Goal: Task Accomplishment & Management: Manage account settings

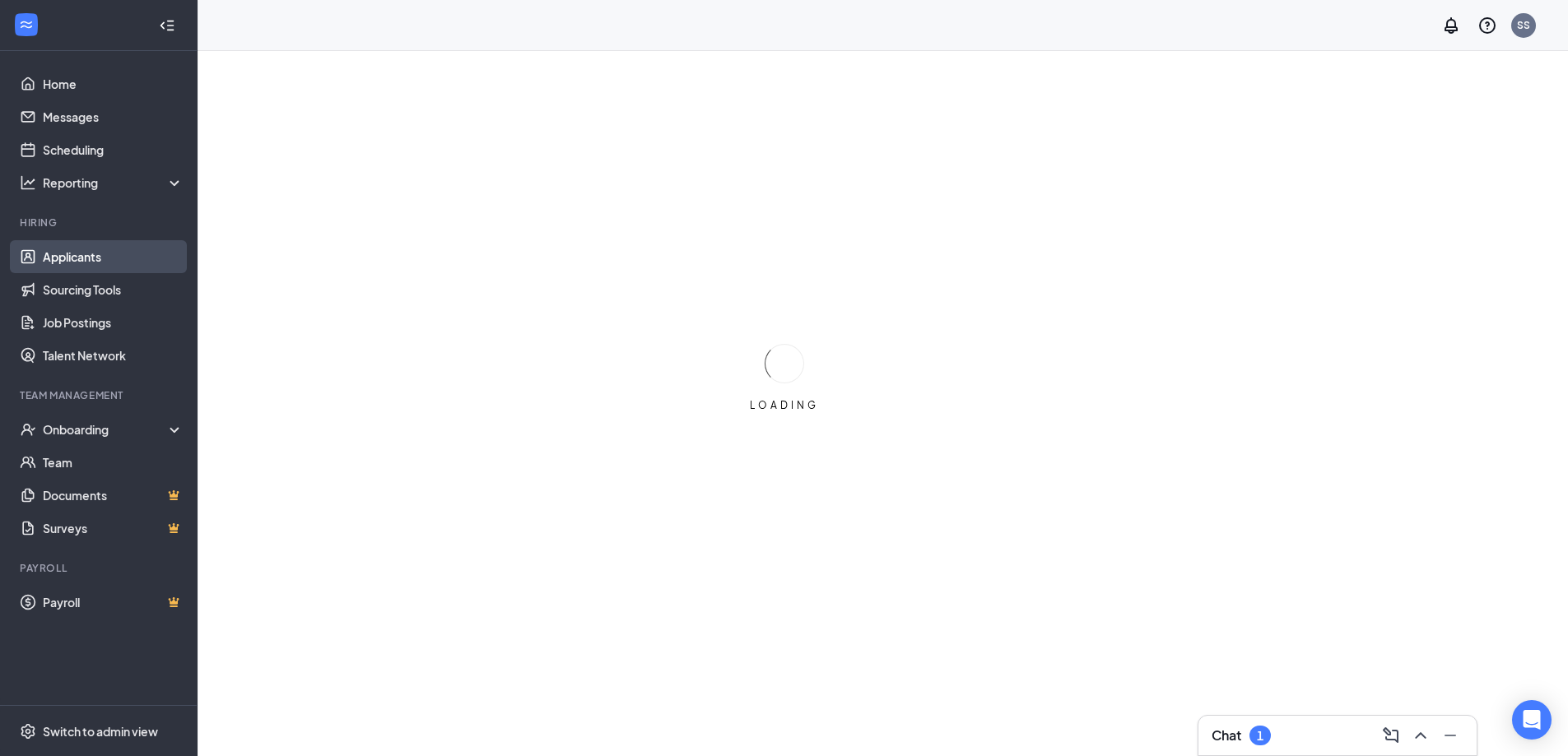
click at [102, 263] on link "Applicants" at bounding box center [113, 257] width 141 height 33
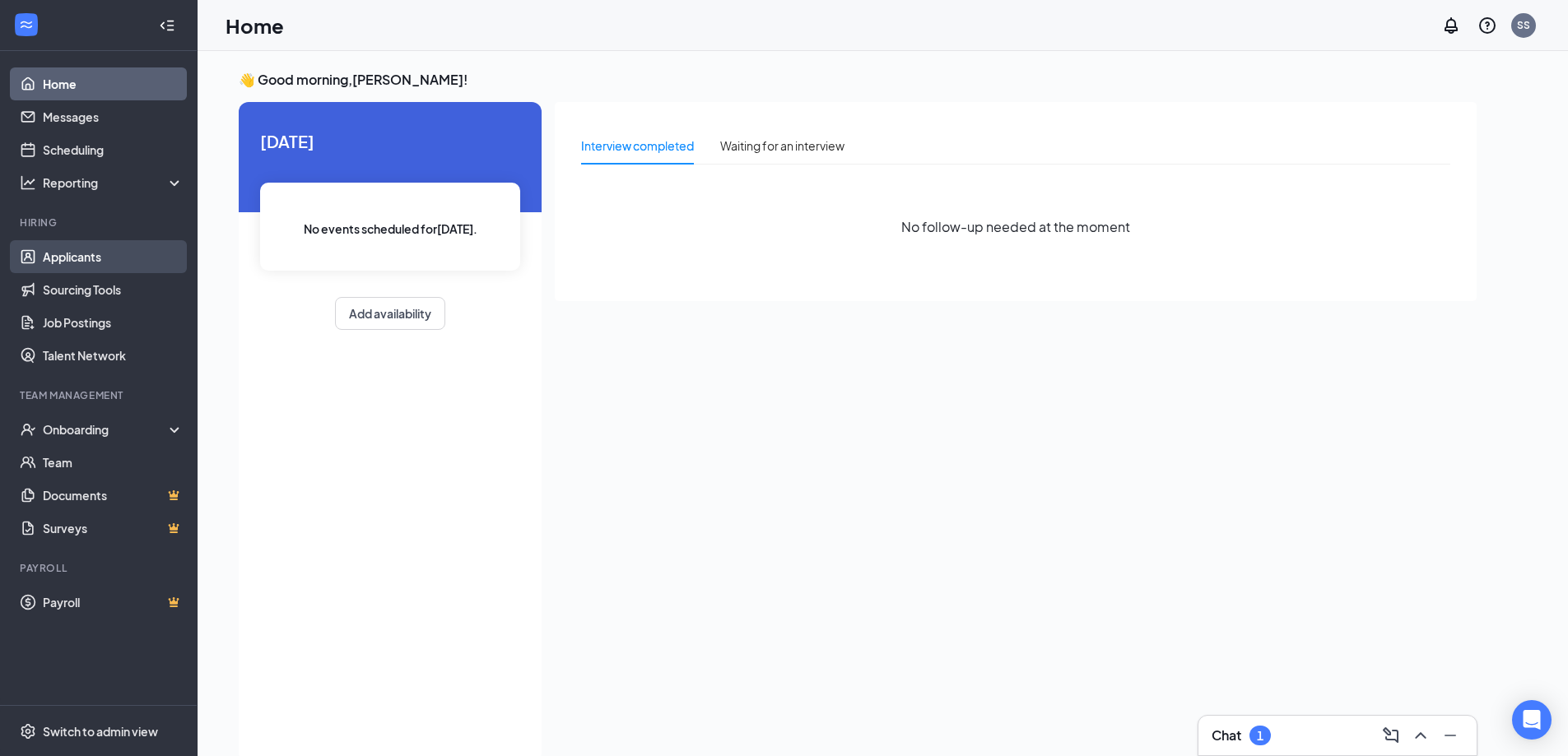
click at [102, 263] on link "Applicants" at bounding box center [113, 257] width 141 height 33
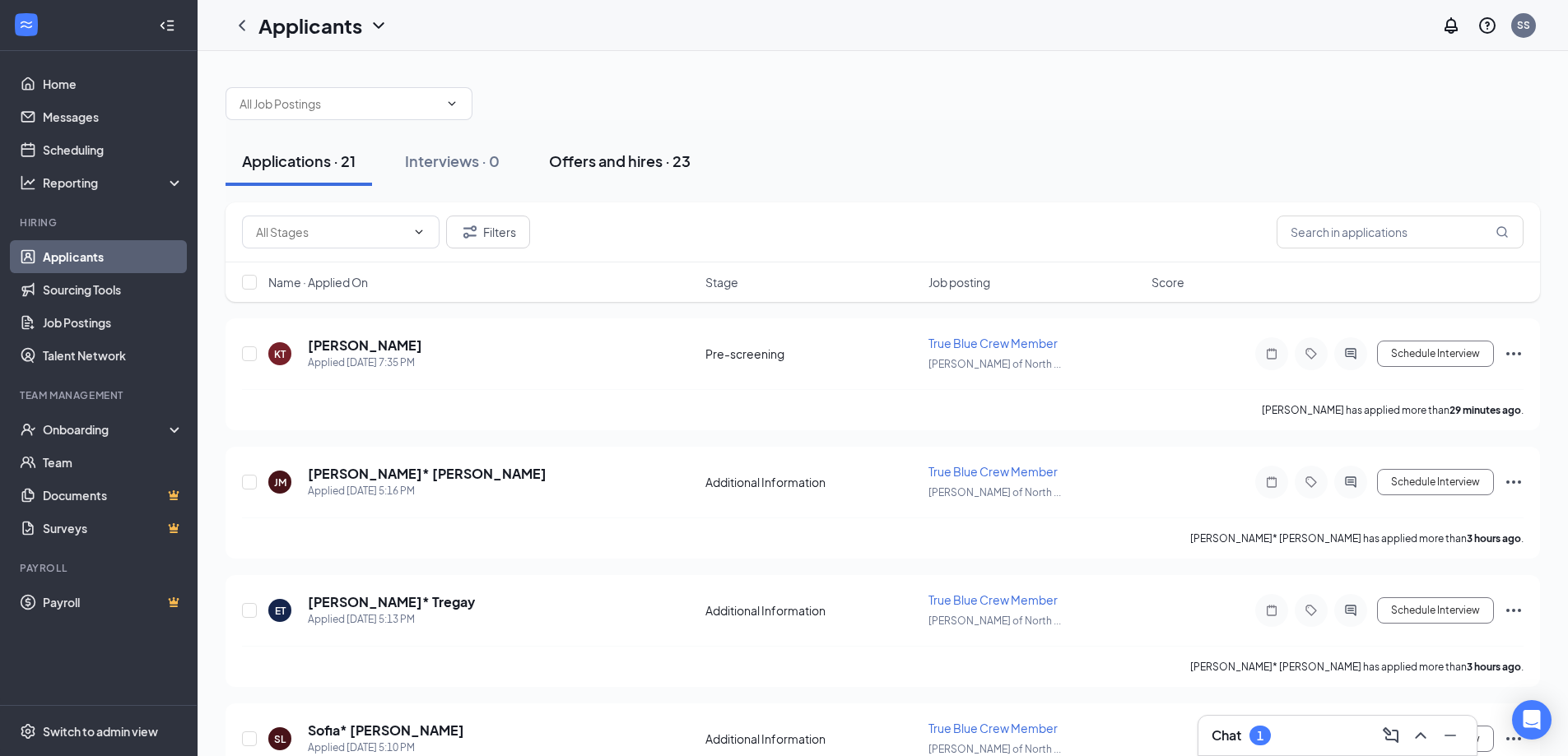
click at [636, 157] on div "Offers and hires · 23" at bounding box center [619, 161] width 142 height 21
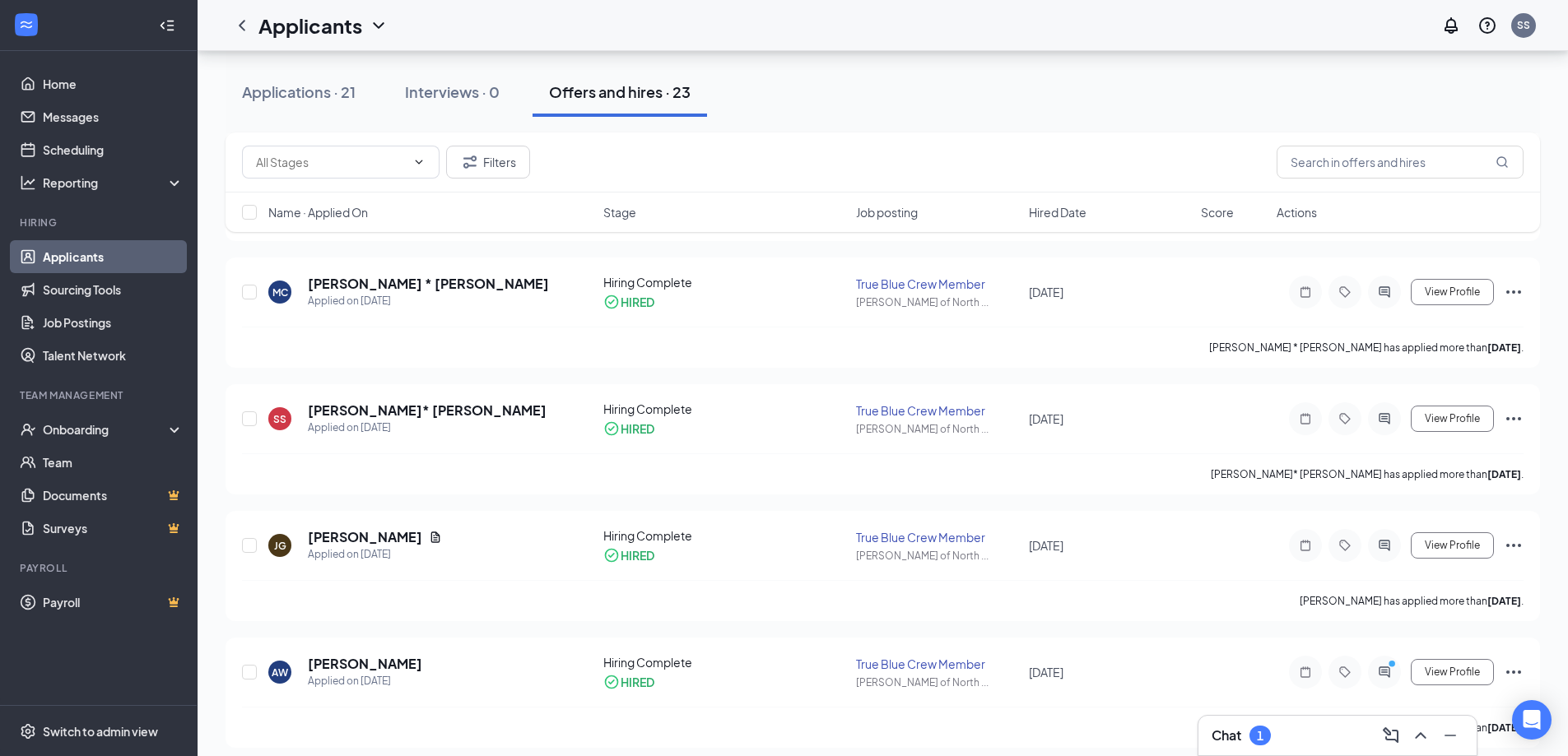
scroll to position [2480, 0]
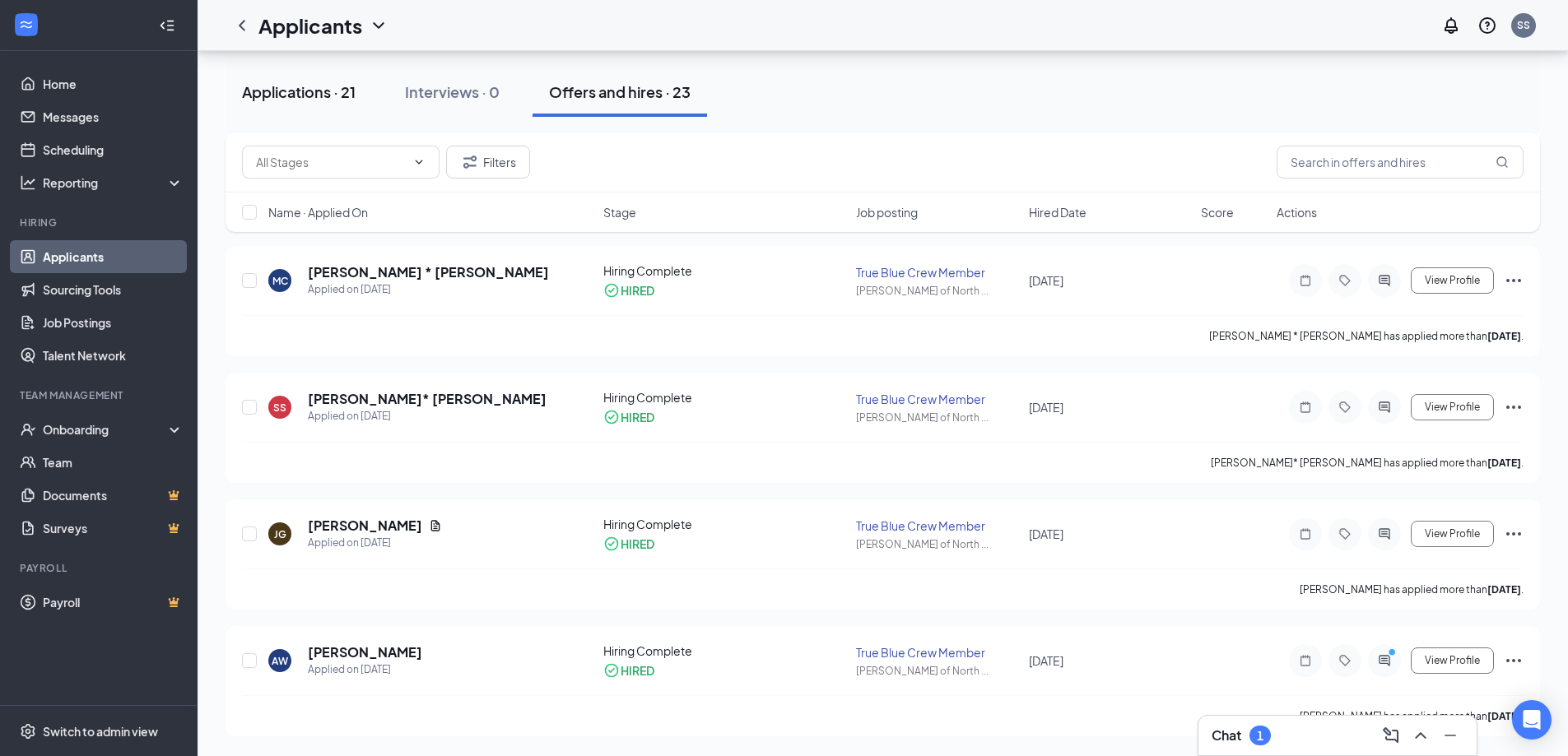
click at [327, 95] on div "Applications · 21" at bounding box center [298, 92] width 113 height 21
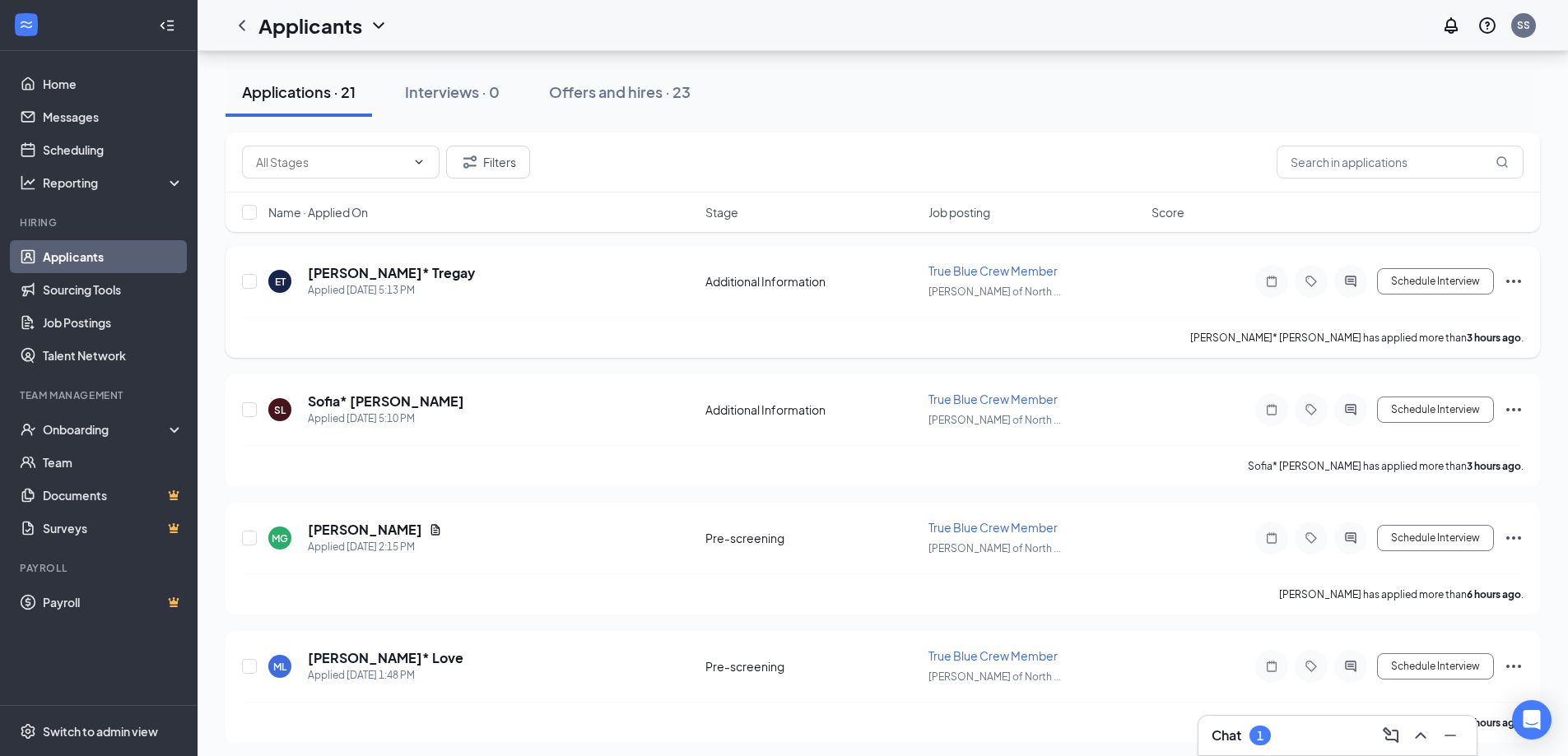
scroll to position [247, 0]
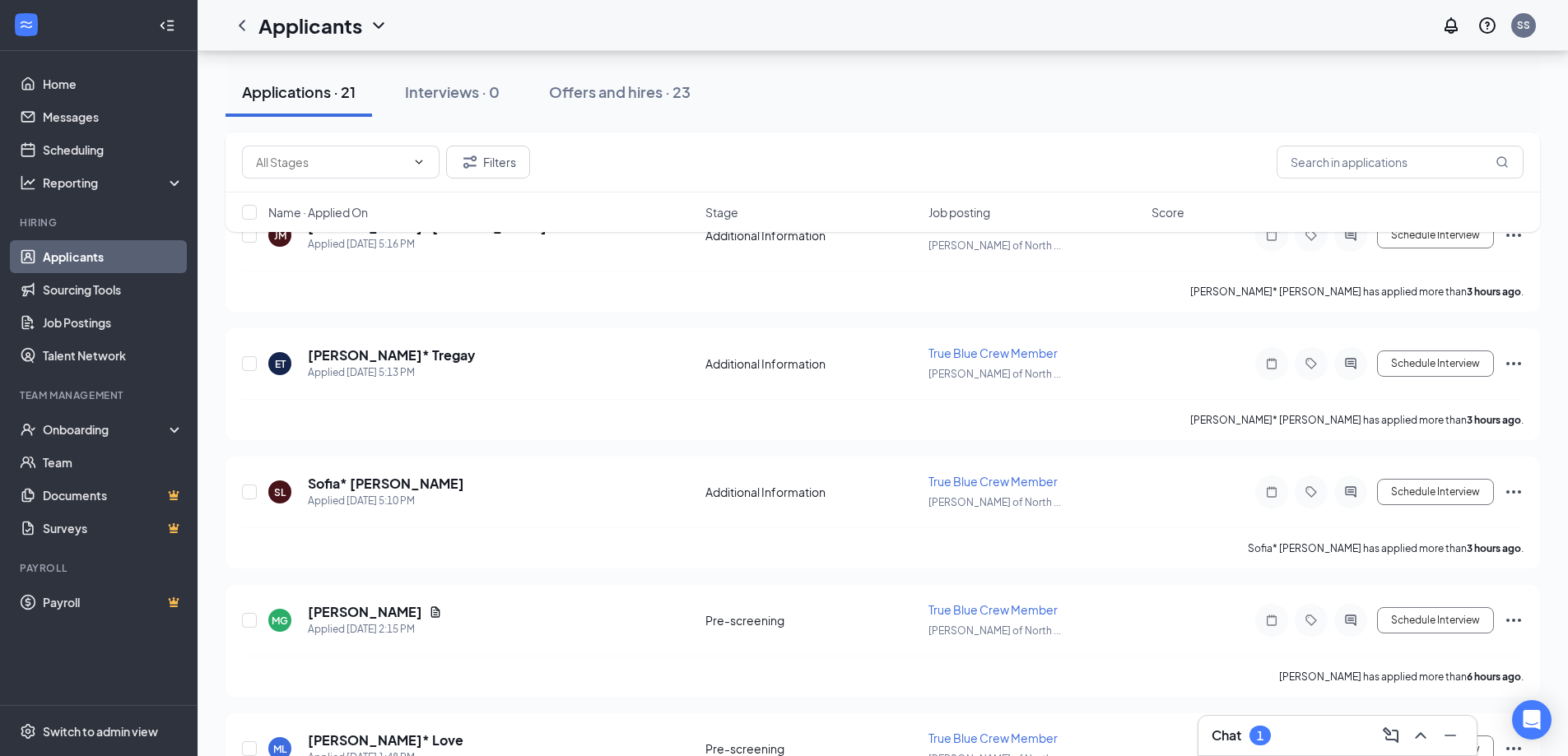
click at [636, 105] on button "Offers and hires · 23" at bounding box center [619, 92] width 174 height 49
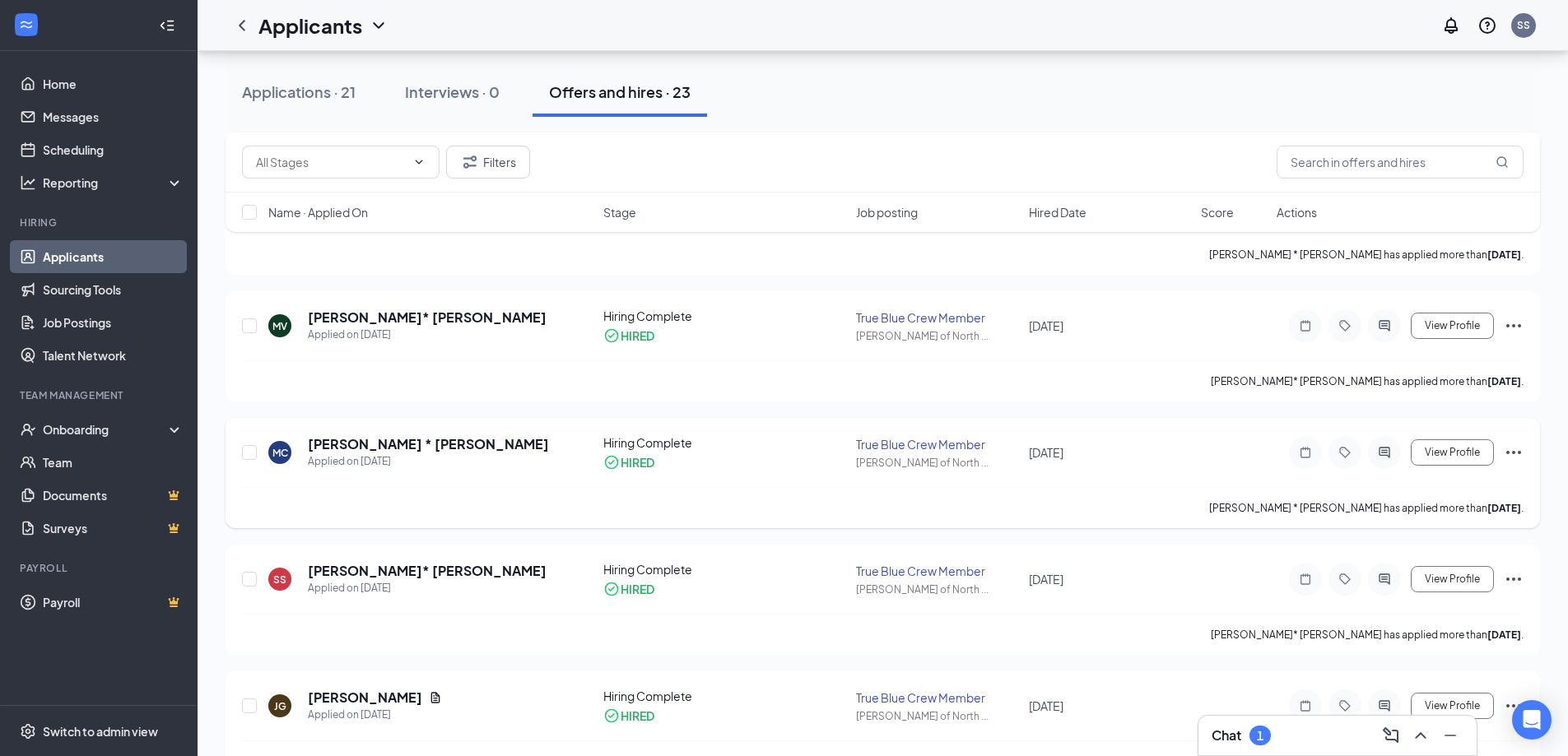
scroll to position [2480, 0]
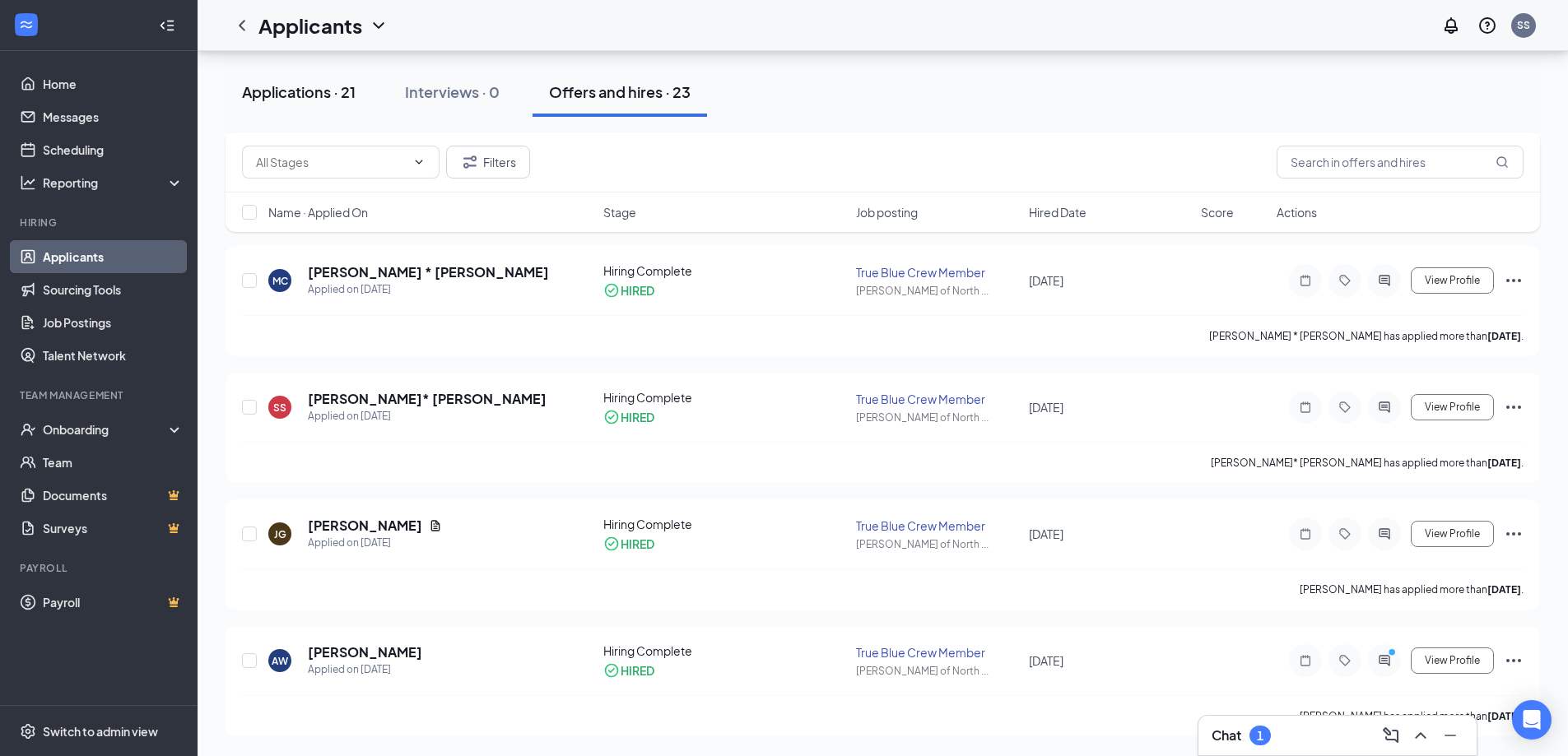
click at [310, 102] on button "Applications · 21" at bounding box center [299, 92] width 146 height 49
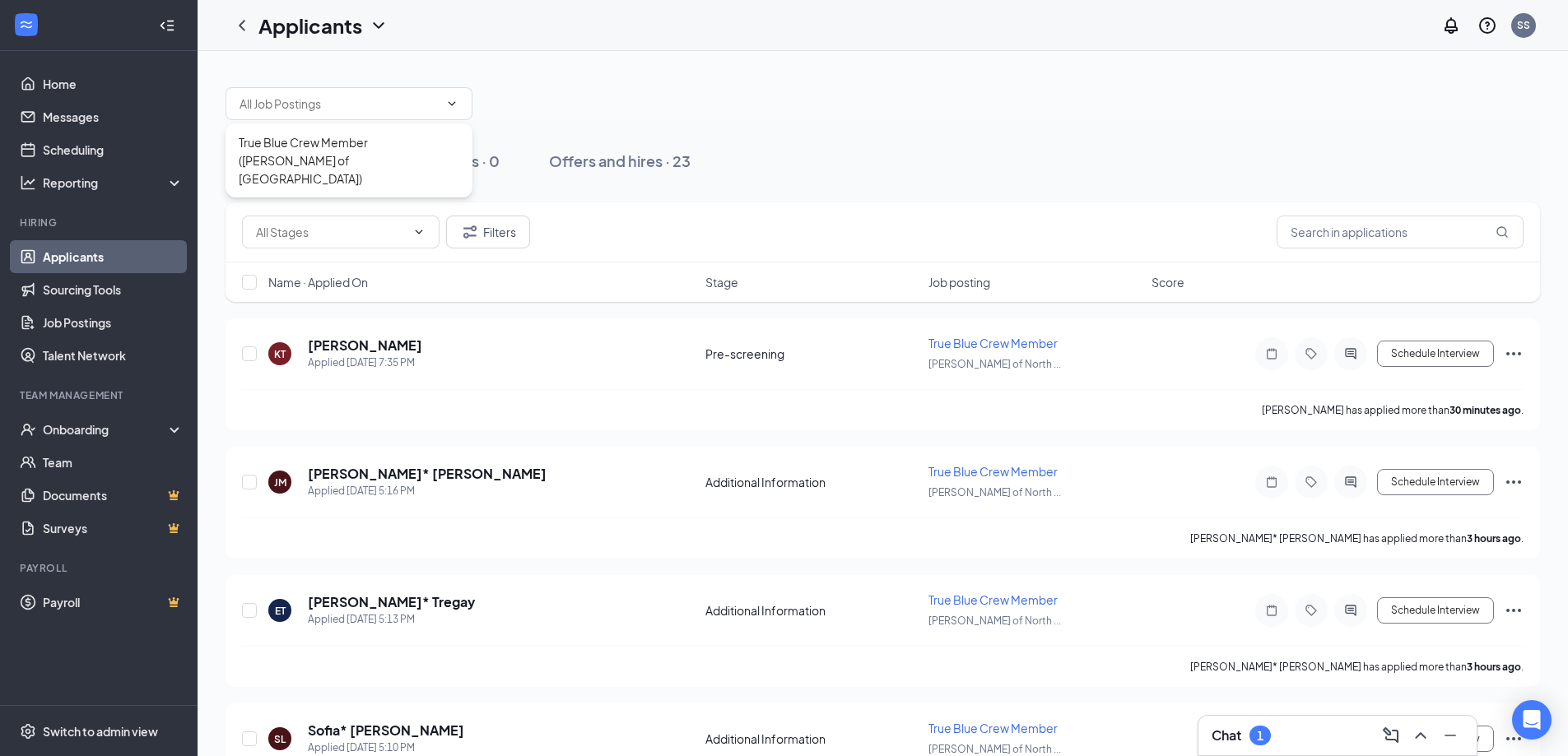
click at [780, 107] on div at bounding box center [882, 95] width 1314 height 49
